Goal: Task Accomplishment & Management: Use online tool/utility

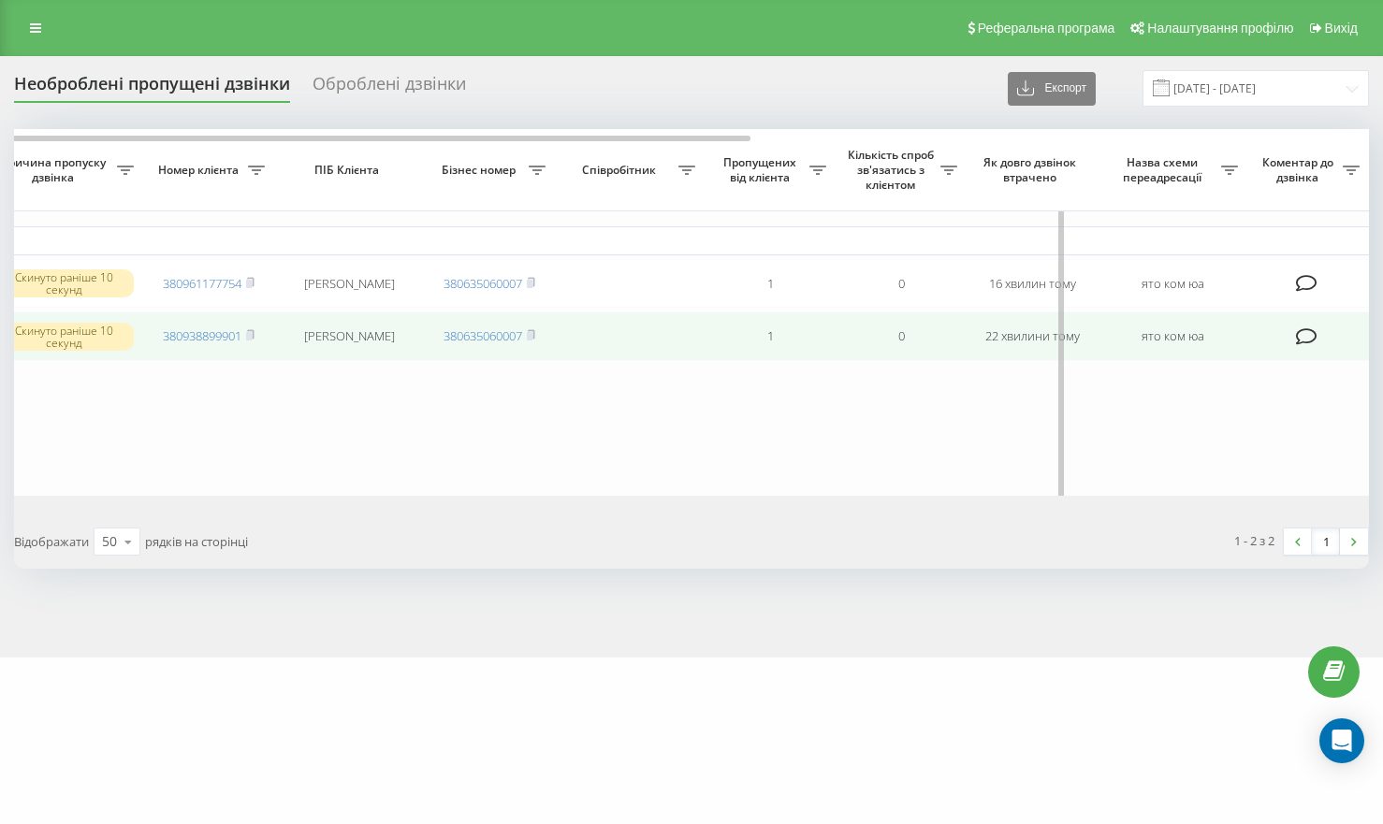
scroll to position [0, 517]
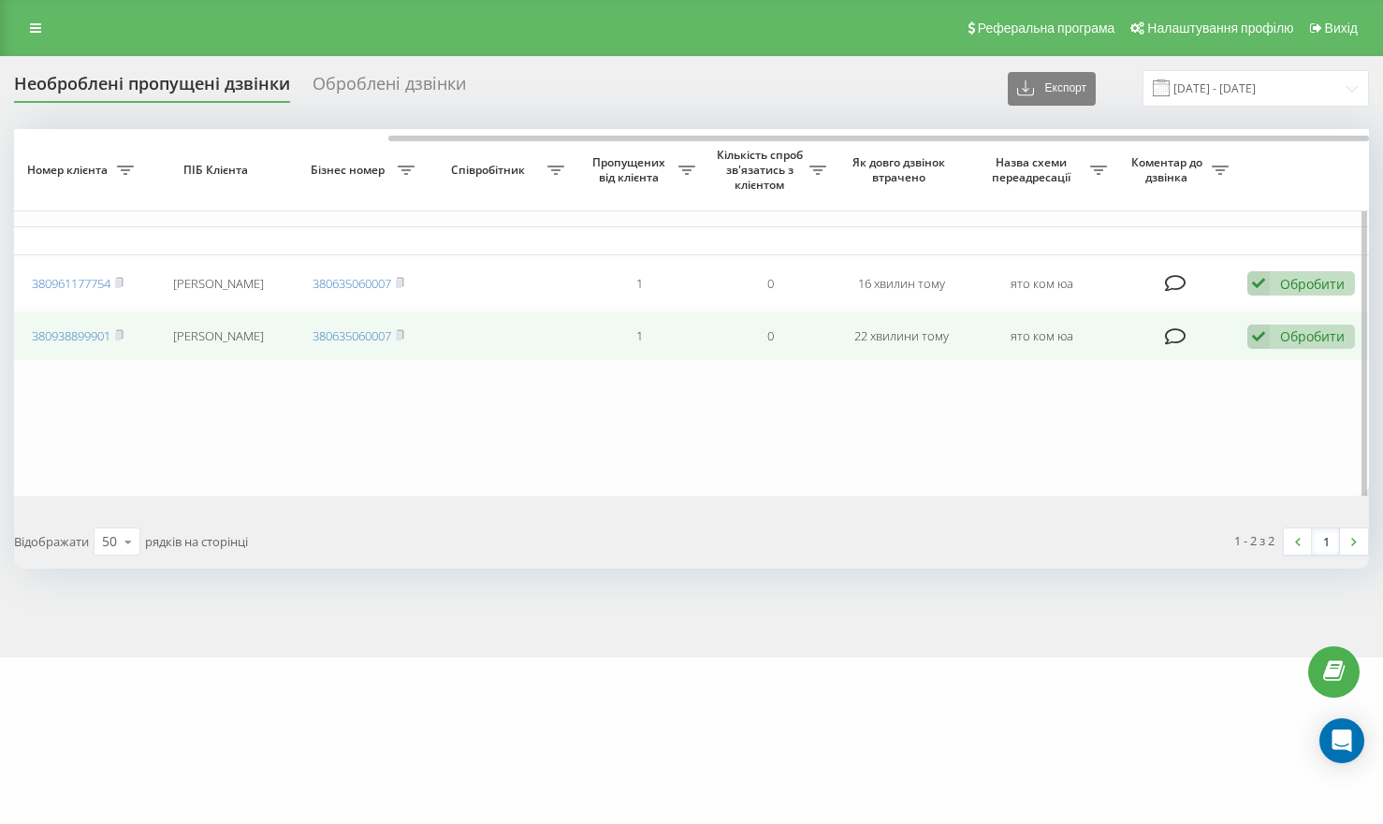
click at [1292, 358] on td "Обробити Не вдалося зв'язатися Зв'язався з клієнтом за допомогою іншого каналу …" at bounding box center [1303, 337] width 131 height 50
click at [1269, 343] on icon at bounding box center [1258, 337] width 22 height 25
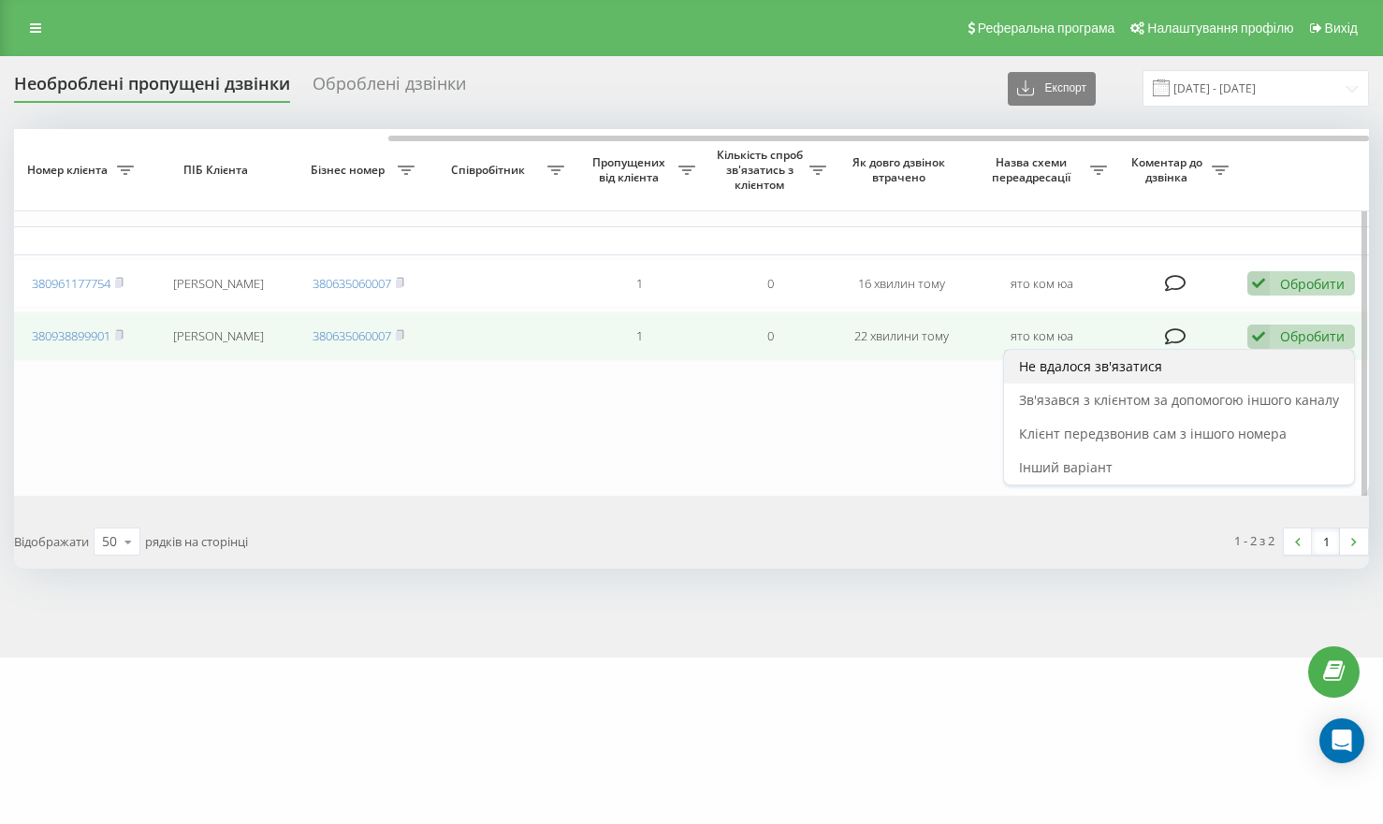
click at [1193, 372] on div "Не вдалося зв'язатися" at bounding box center [1179, 367] width 350 height 34
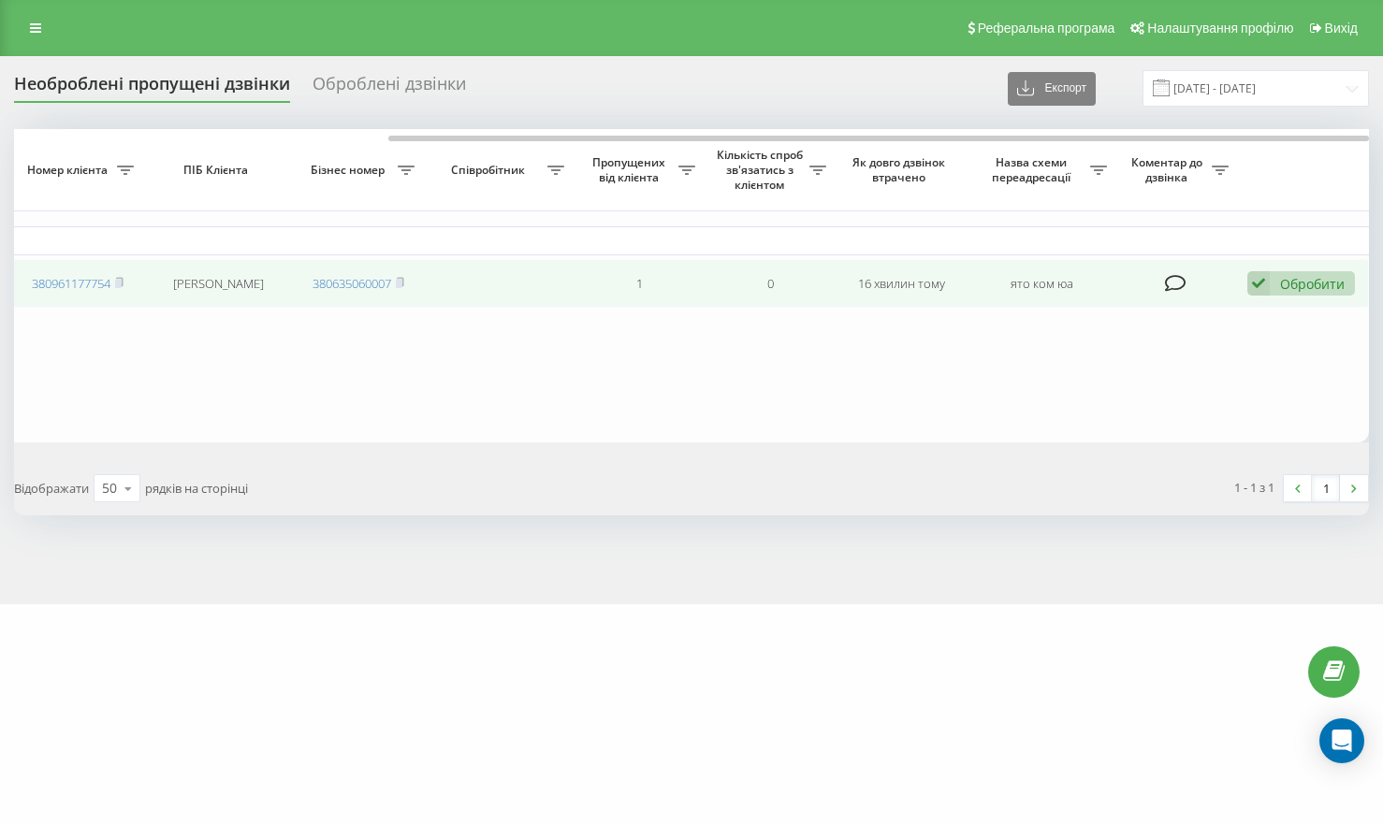
click at [1260, 290] on icon at bounding box center [1258, 283] width 22 height 25
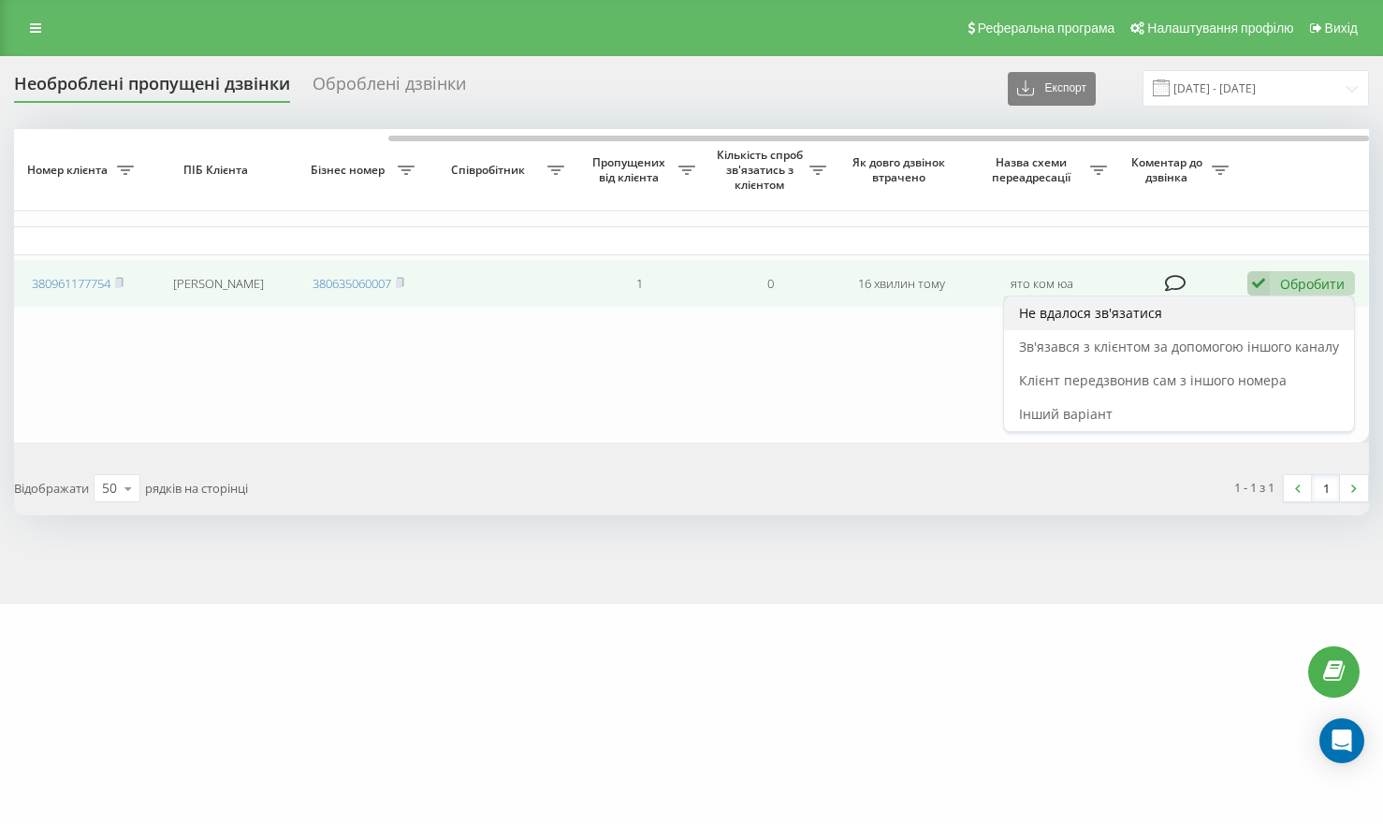
click at [1198, 324] on div "Не вдалося зв'язатися" at bounding box center [1179, 314] width 350 height 34
